Goal: Task Accomplishment & Management: Use online tool/utility

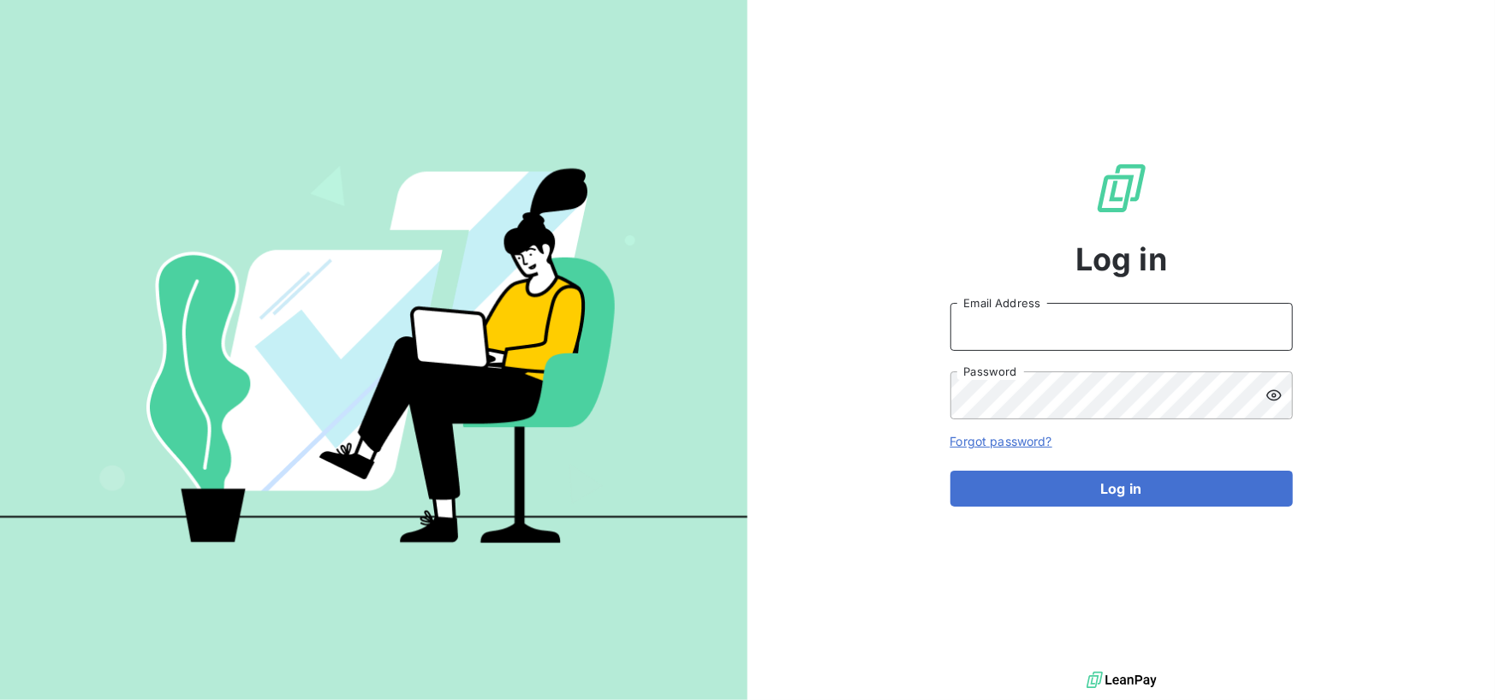
type input "[EMAIL_ADDRESS][DOMAIN_NAME]"
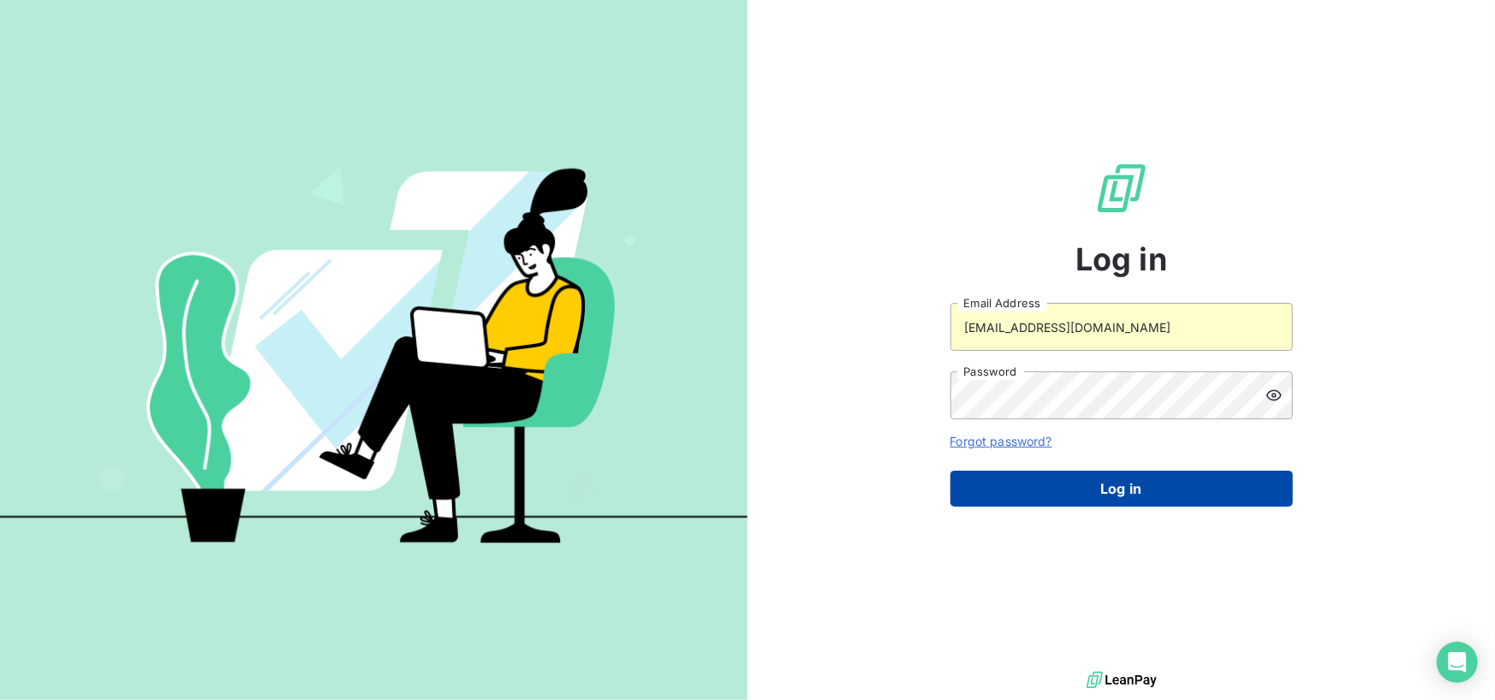
click at [1098, 504] on button "Log in" at bounding box center [1121, 489] width 342 height 36
